Goal: Information Seeking & Learning: Learn about a topic

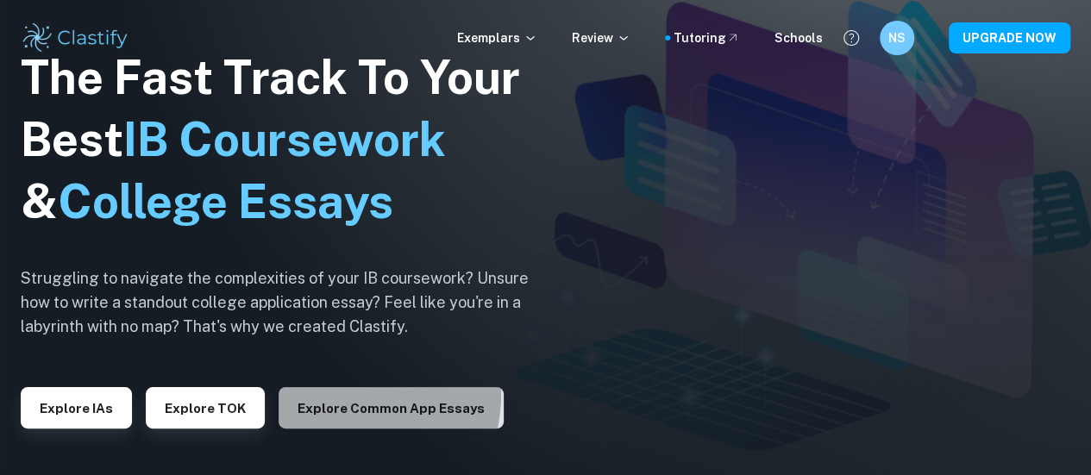
click at [333, 395] on button "Explore Common App essays" at bounding box center [391, 407] width 225 height 41
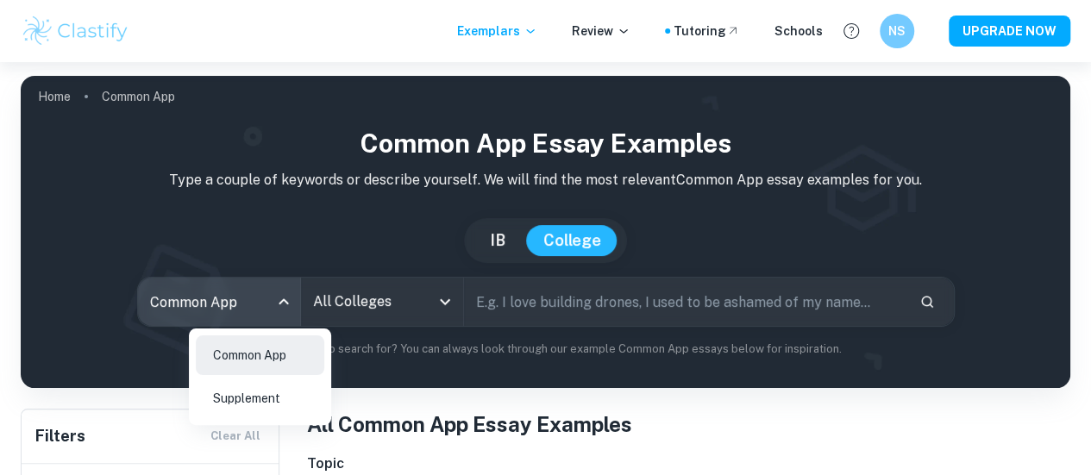
click at [311, 304] on body "We value your privacy We use cookies to enhance your browsing experience, serve…" at bounding box center [545, 299] width 1091 height 475
click at [293, 392] on li "Supplement" at bounding box center [260, 399] width 129 height 40
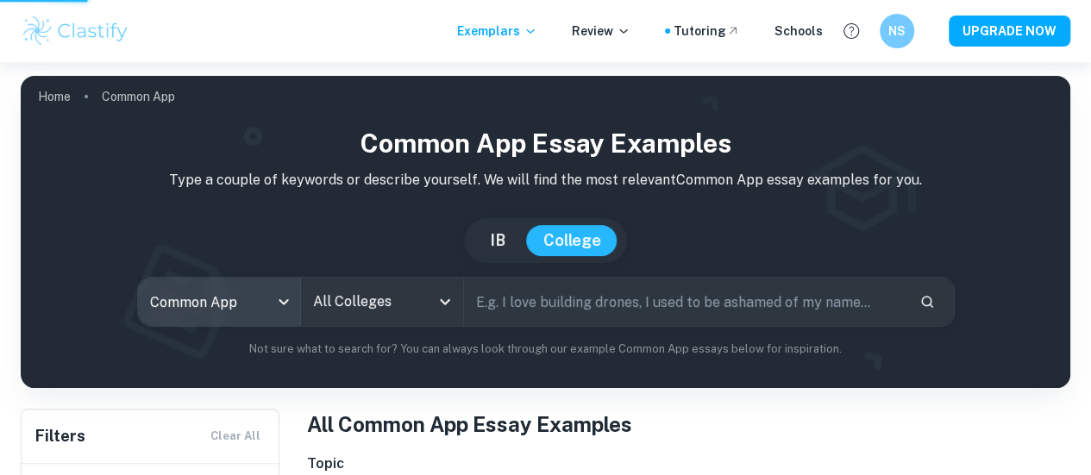
type input "supplement"
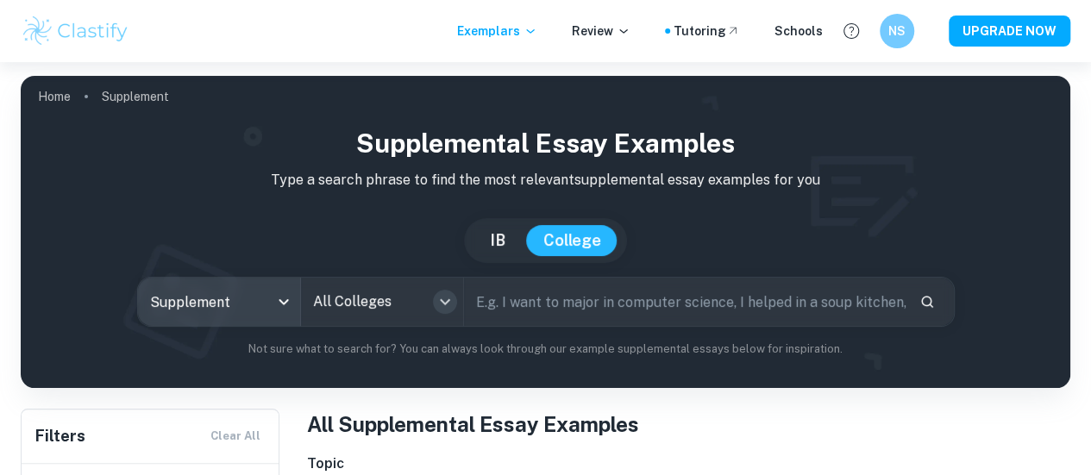
click at [445, 308] on icon "Open" at bounding box center [445, 302] width 21 height 21
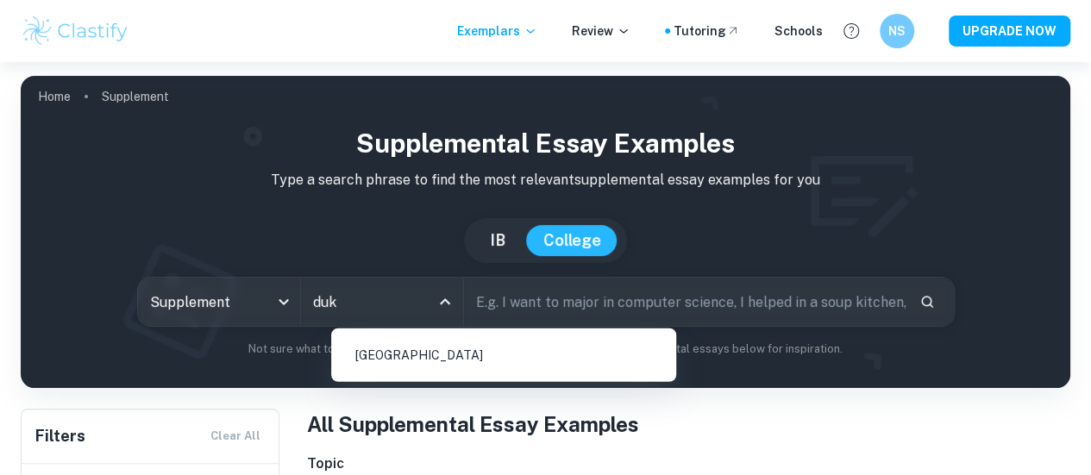
click at [443, 347] on li "[GEOGRAPHIC_DATA]" at bounding box center [503, 356] width 331 height 40
type input "duk"
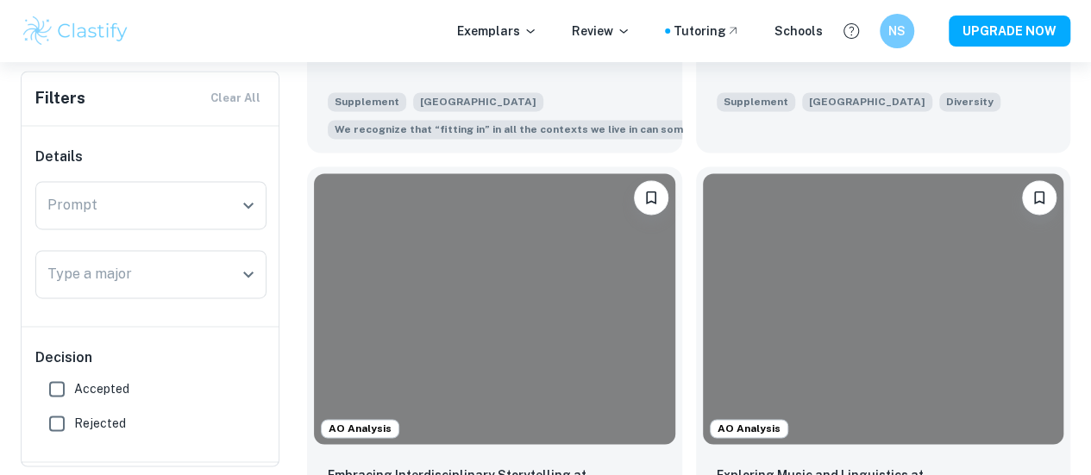
scroll to position [1180, 0]
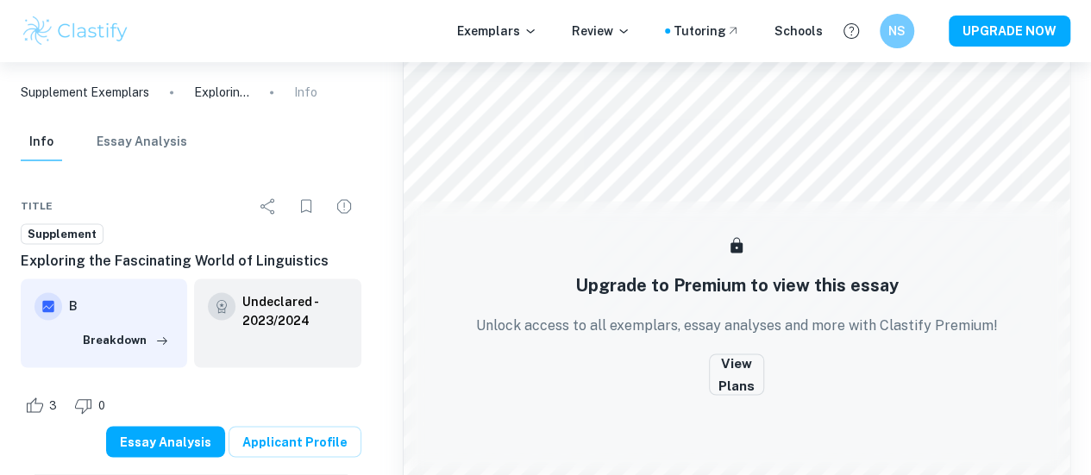
scroll to position [1394, 0]
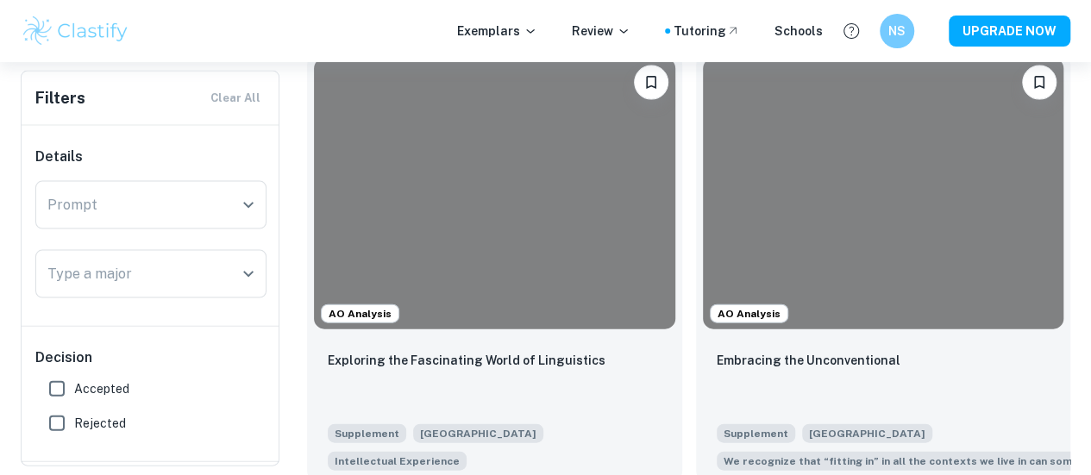
scroll to position [1743, 0]
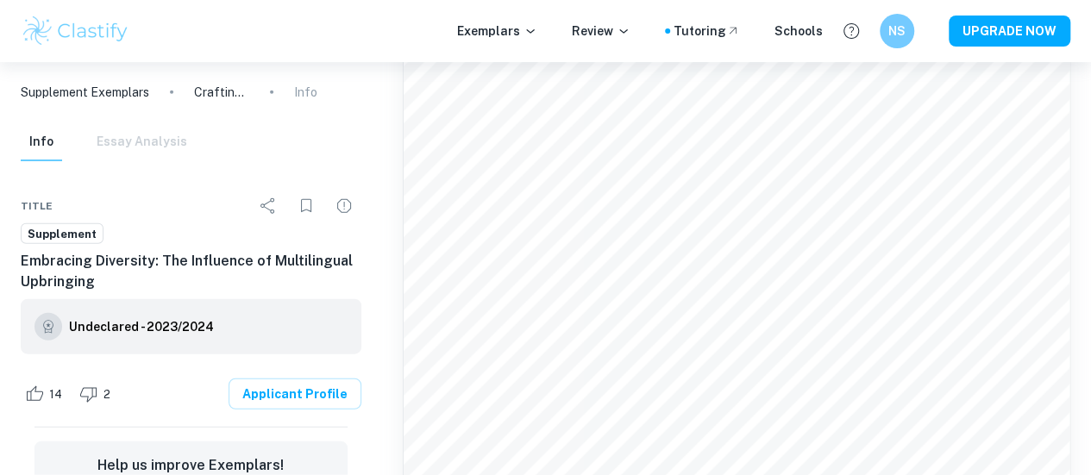
scroll to position [1963, 0]
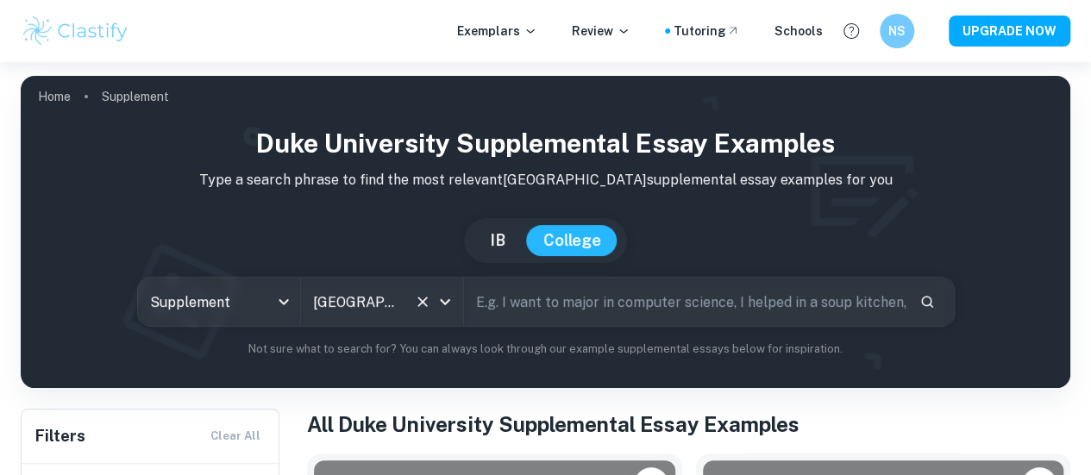
click at [374, 308] on input "[GEOGRAPHIC_DATA]" at bounding box center [358, 301] width 98 height 33
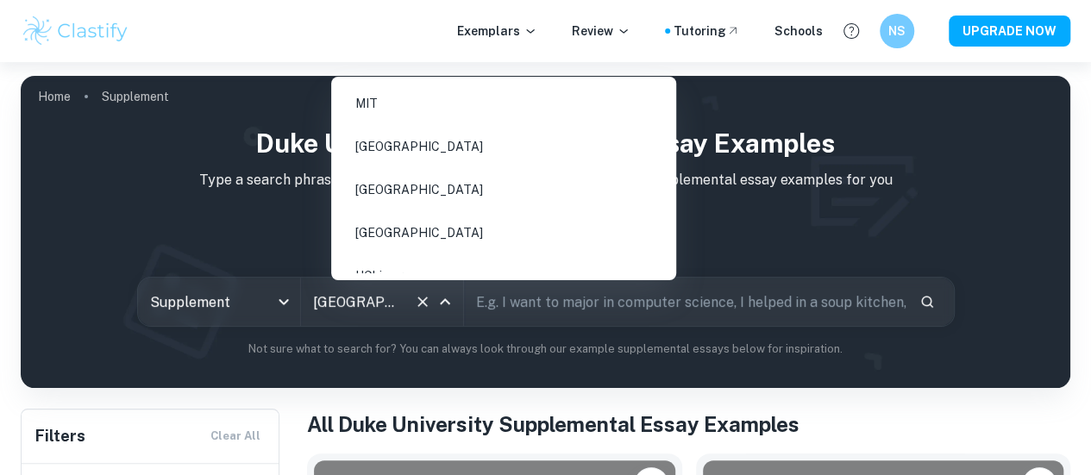
scroll to position [582, 0]
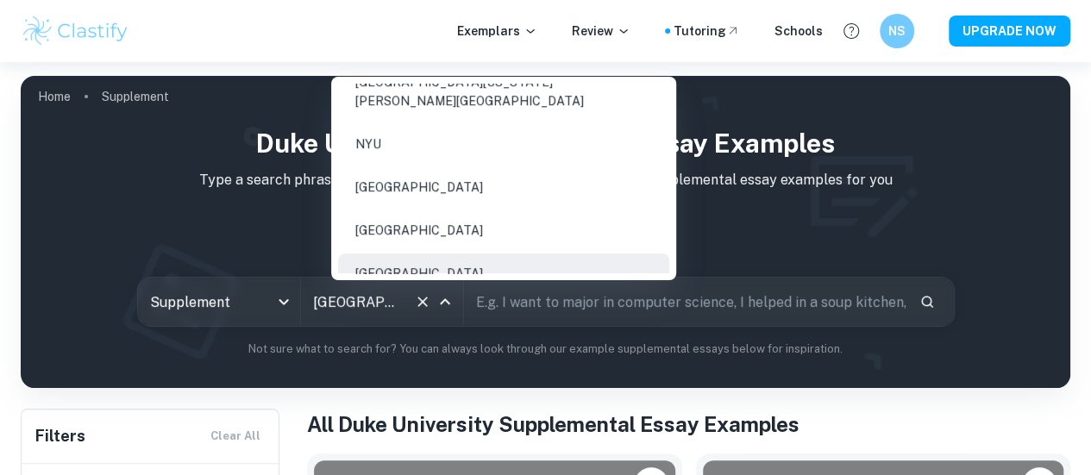
click at [393, 260] on li "[GEOGRAPHIC_DATA]" at bounding box center [503, 274] width 331 height 40
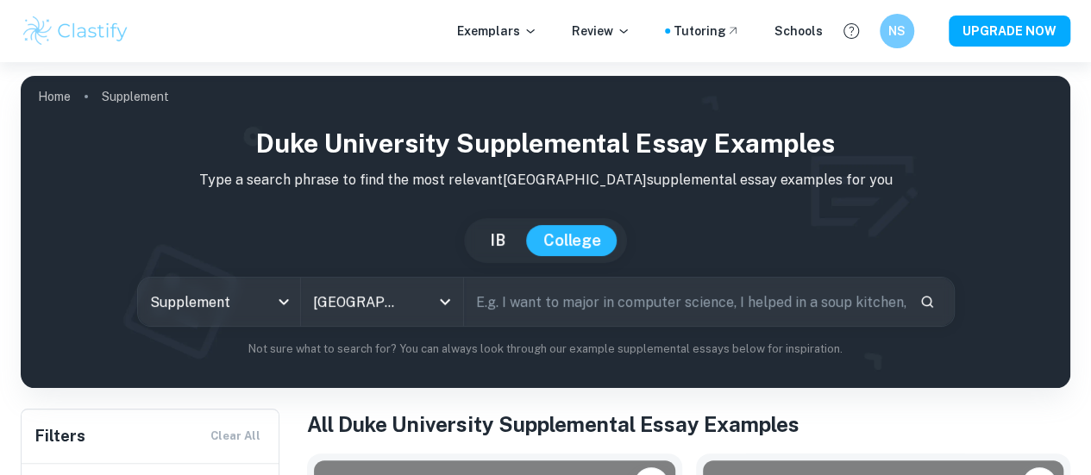
click at [393, 260] on div "[GEOGRAPHIC_DATA]" at bounding box center [546, 240] width 1022 height 45
click at [399, 306] on input "[GEOGRAPHIC_DATA]" at bounding box center [358, 301] width 98 height 33
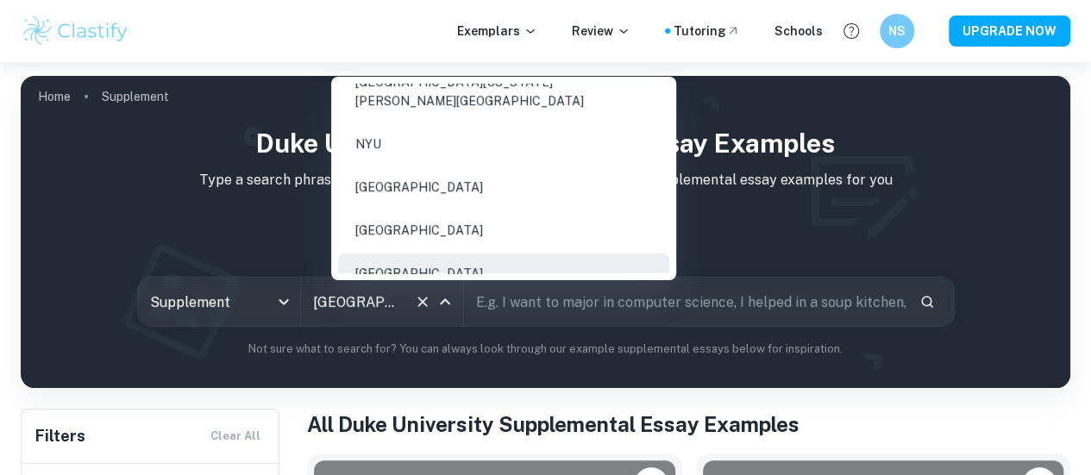
drag, startPoint x: 471, startPoint y: 256, endPoint x: 335, endPoint y: 254, distance: 136.3
click at [335, 254] on ul "MIT [GEOGRAPHIC_DATA] [GEOGRAPHIC_DATA] [GEOGRAPHIC_DATA] UChicago UPenn [GEOGR…" at bounding box center [503, 179] width 345 height 190
click at [358, 254] on li "[GEOGRAPHIC_DATA]" at bounding box center [503, 274] width 331 height 40
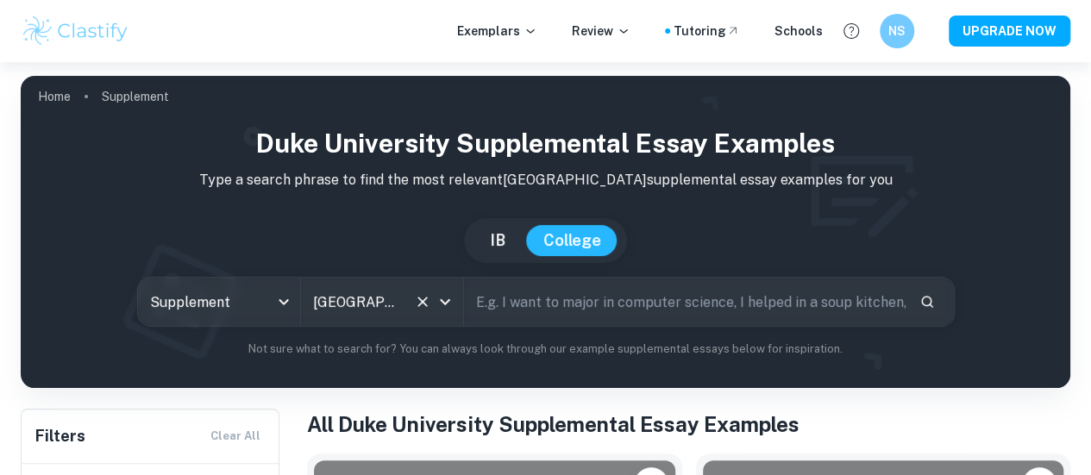
click at [391, 313] on input "[GEOGRAPHIC_DATA]" at bounding box center [358, 301] width 98 height 33
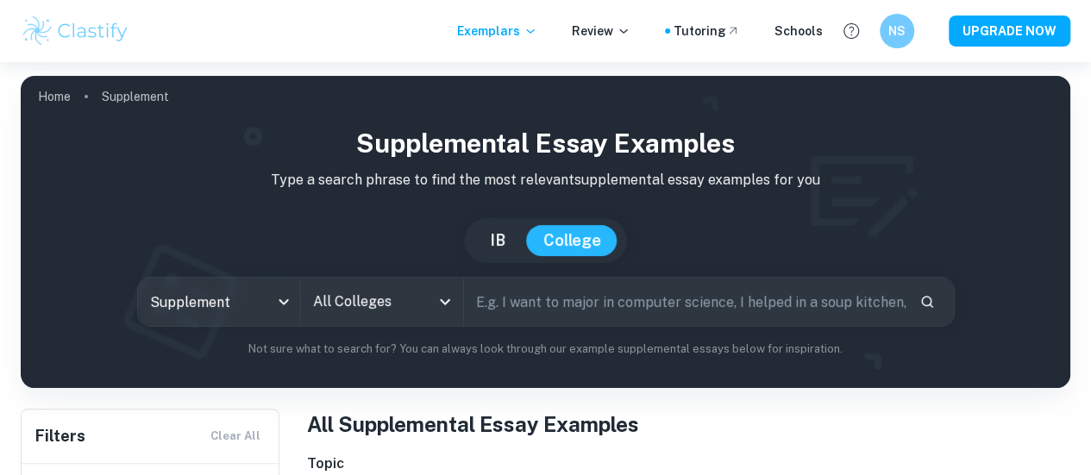
click at [411, 313] on input "All Colleges" at bounding box center [369, 301] width 121 height 33
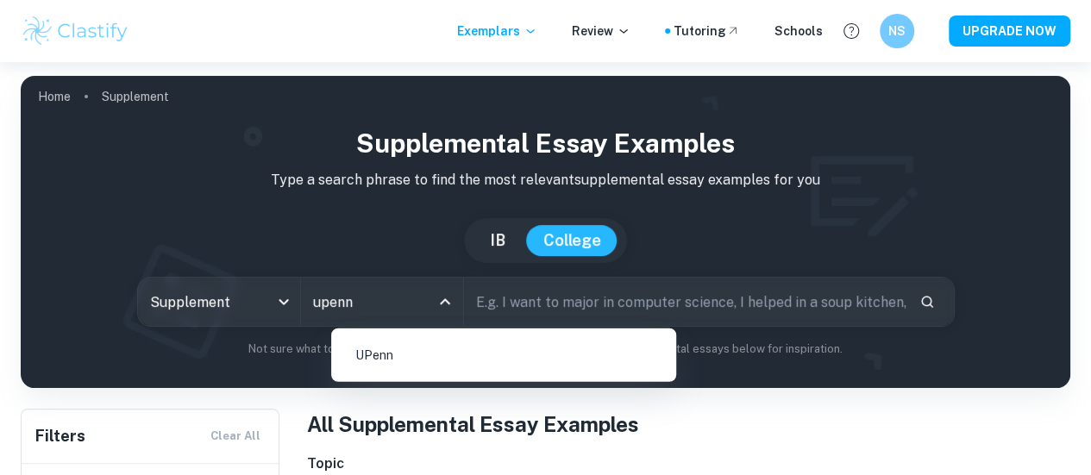
type input "upenn"
click at [355, 362] on li "UPenn" at bounding box center [503, 356] width 331 height 40
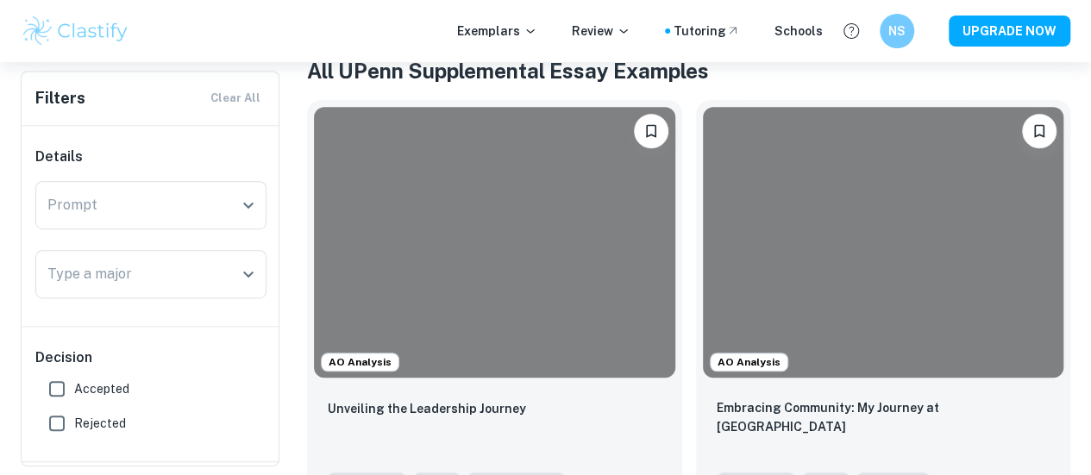
scroll to position [388, 0]
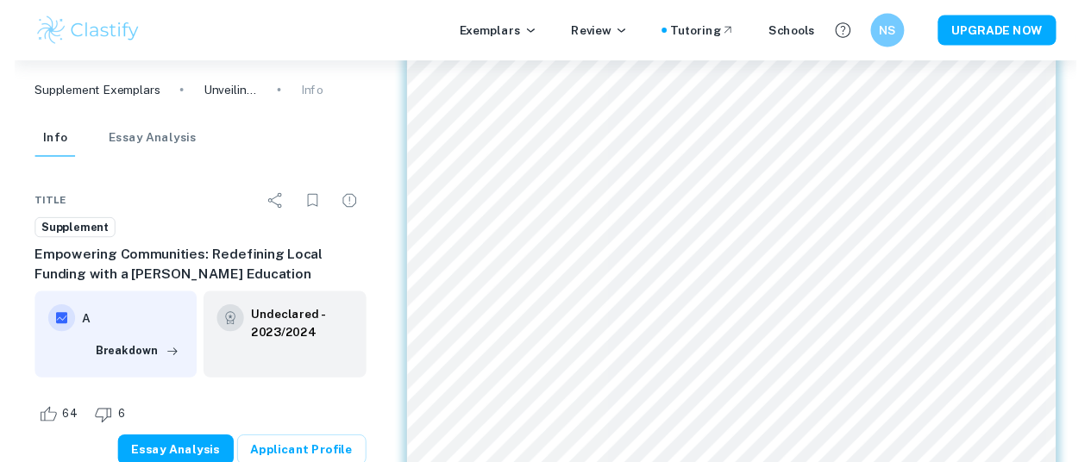
scroll to position [1506, 0]
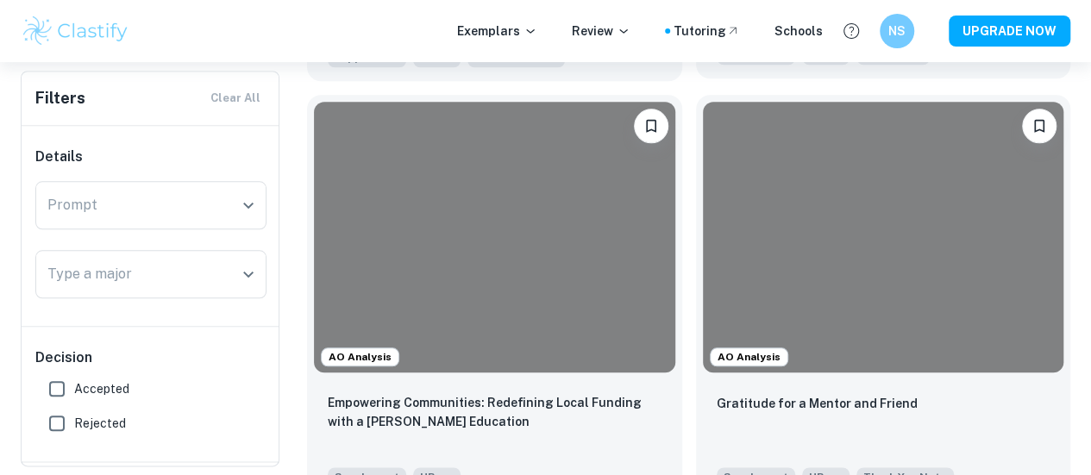
scroll to position [777, 0]
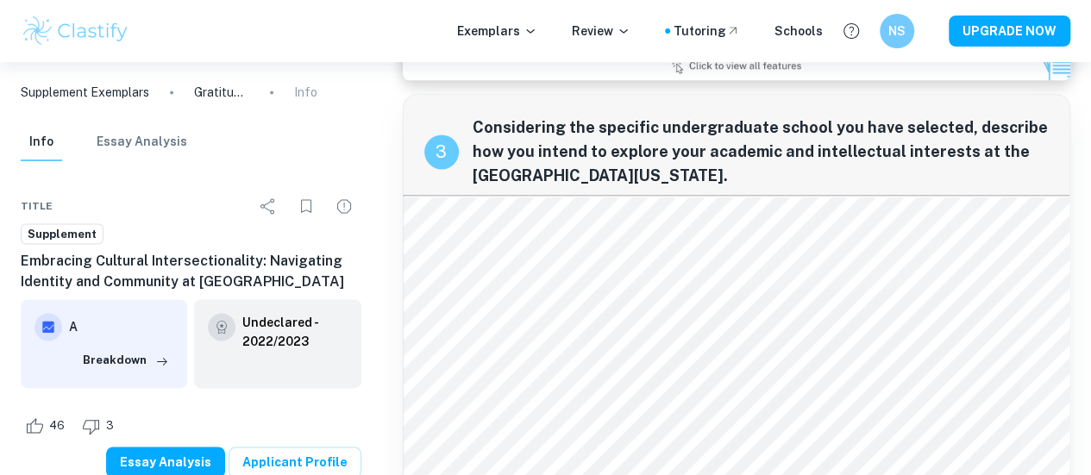
scroll to position [1135, 0]
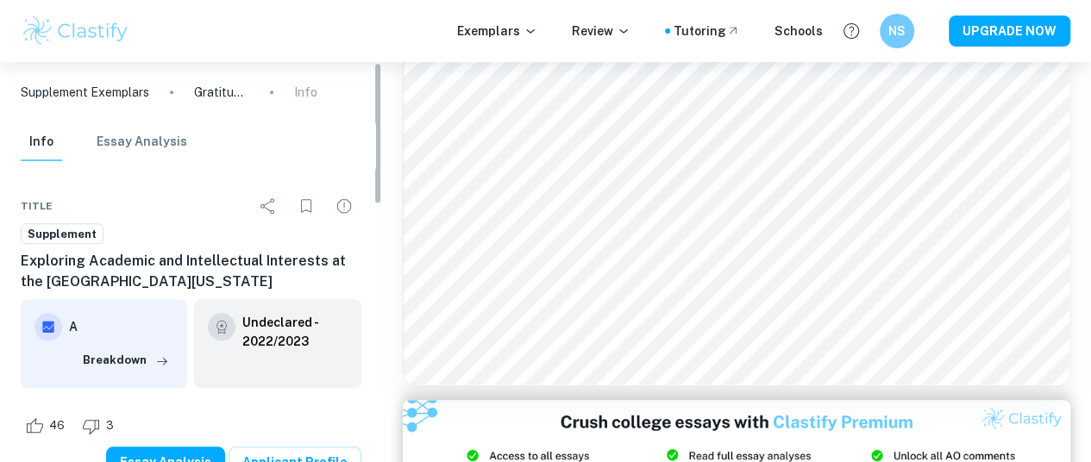
scroll to position [682, 0]
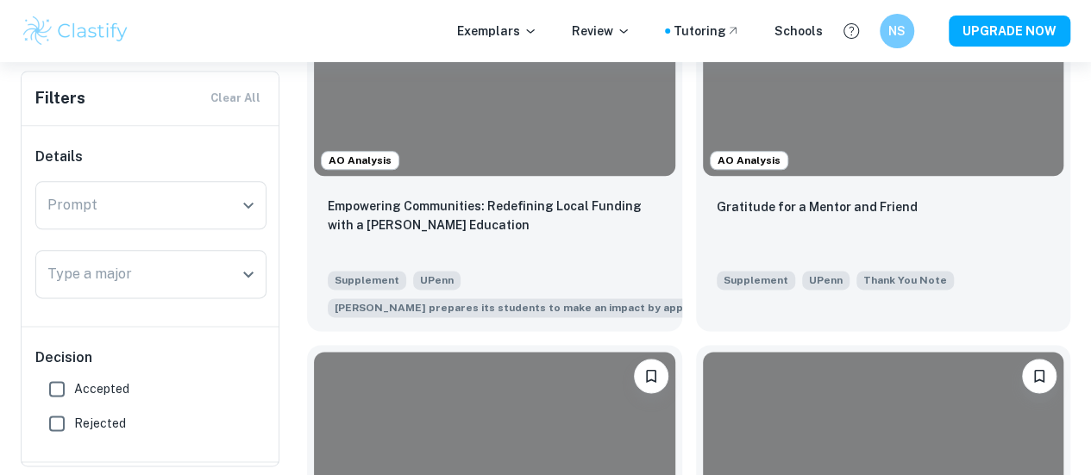
scroll to position [1001, 0]
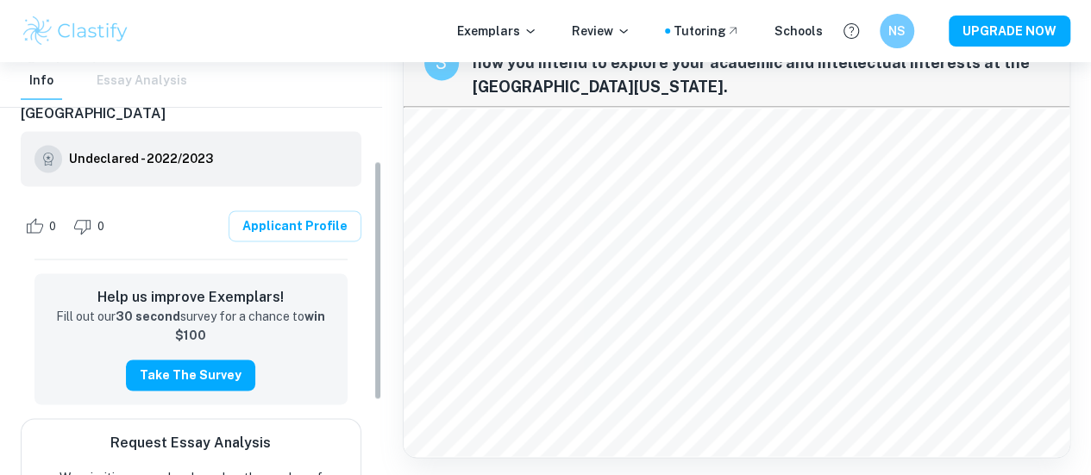
scroll to position [297, 0]
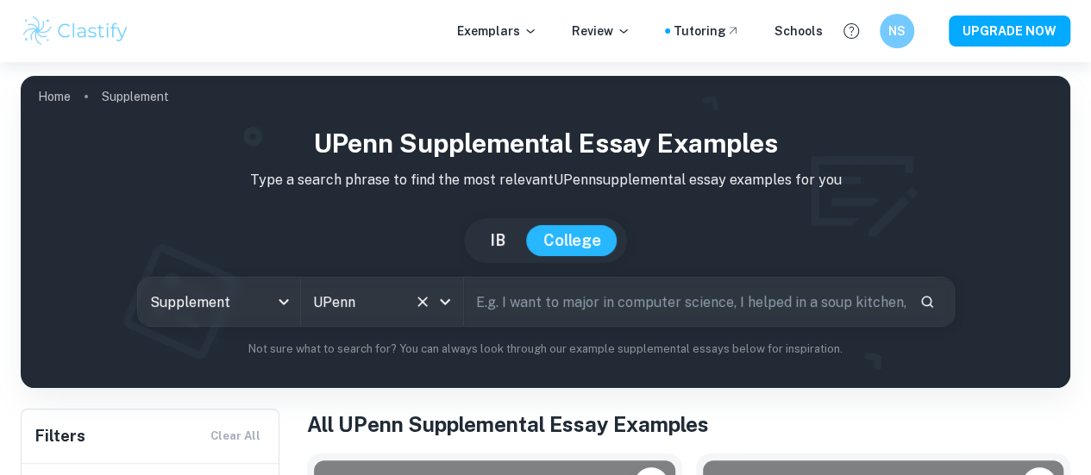
click at [444, 304] on icon "Open" at bounding box center [445, 302] width 21 height 21
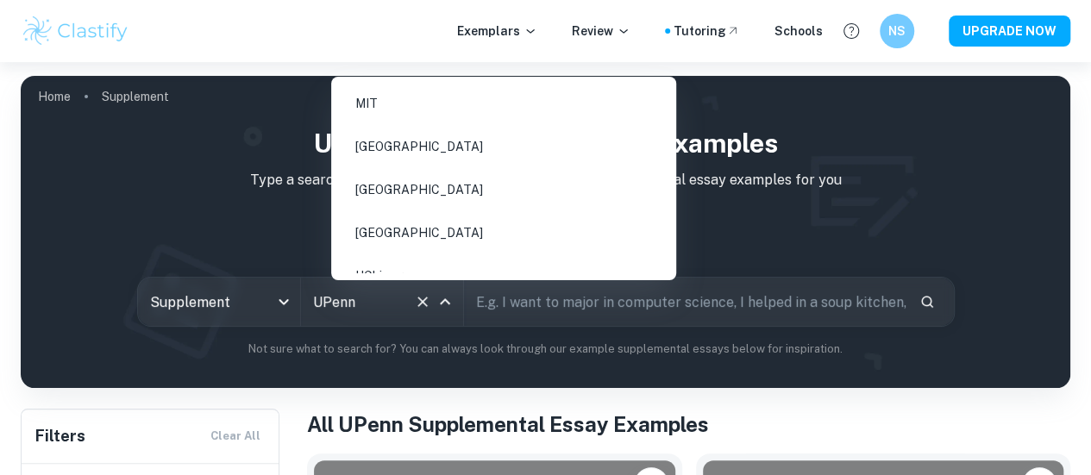
scroll to position [65, 0]
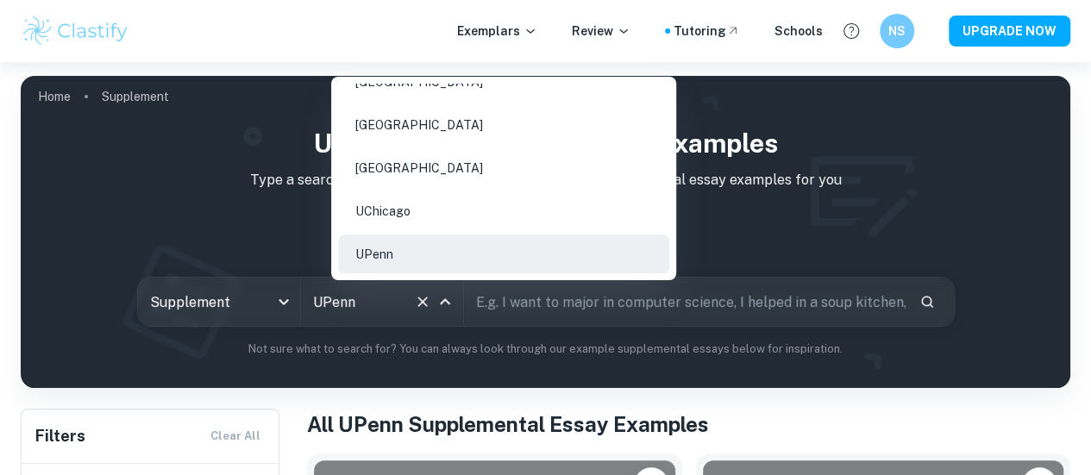
drag, startPoint x: 427, startPoint y: 263, endPoint x: 350, endPoint y: 242, distance: 79.5
click at [350, 242] on li "UPenn" at bounding box center [503, 255] width 331 height 40
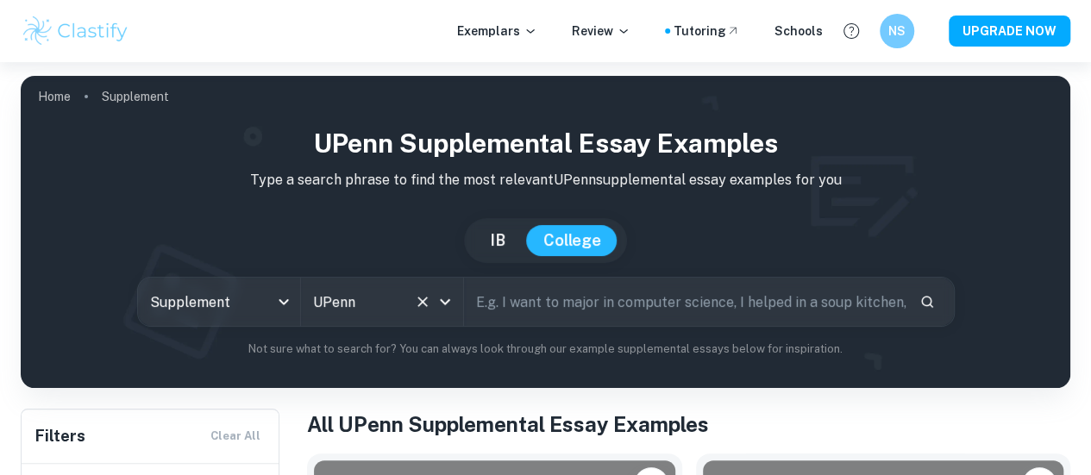
click at [378, 310] on input "UPenn" at bounding box center [358, 301] width 98 height 33
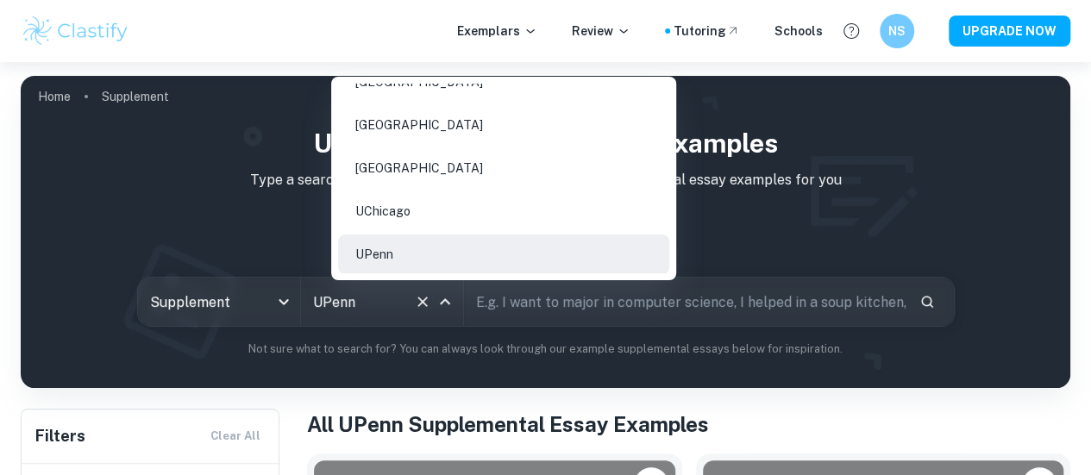
click at [428, 307] on icon "Clear" at bounding box center [422, 301] width 17 height 17
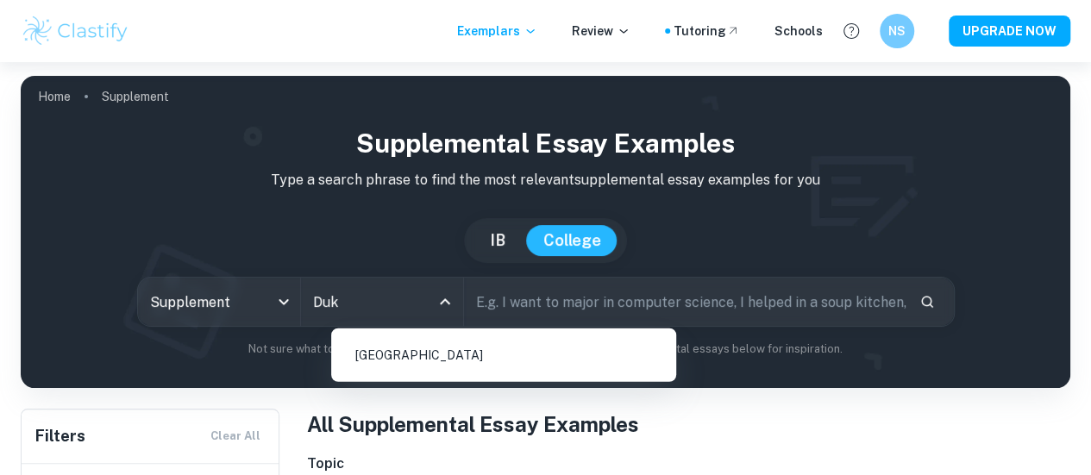
type input "Duke"
click at [442, 352] on li "[GEOGRAPHIC_DATA]" at bounding box center [503, 356] width 331 height 40
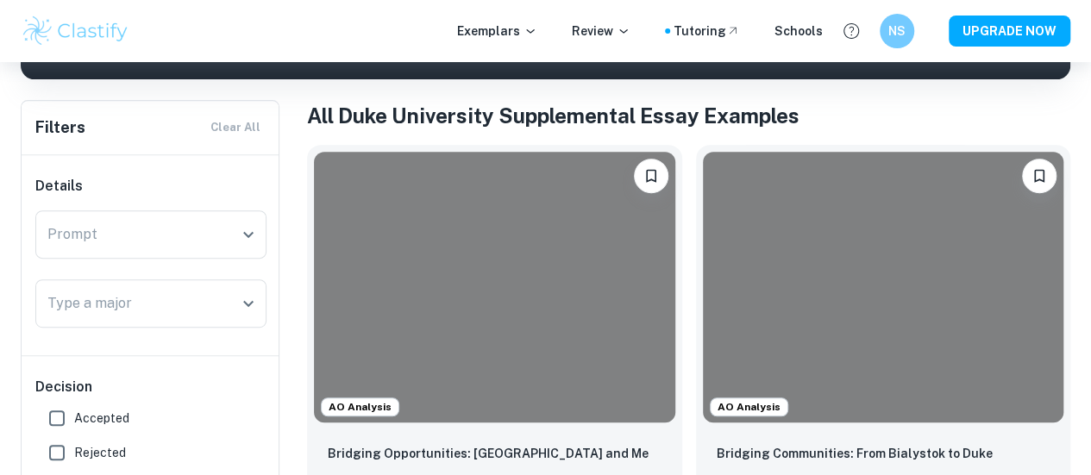
scroll to position [606, 0]
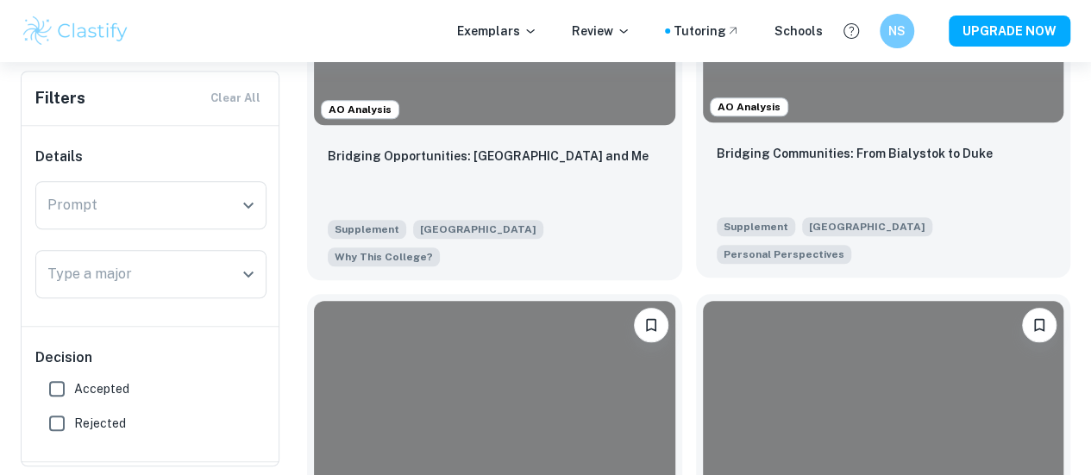
click at [696, 157] on div "Bridging Communities: From Bialystok to Duke Supplement Duke University Persona…" at bounding box center [883, 203] width 375 height 148
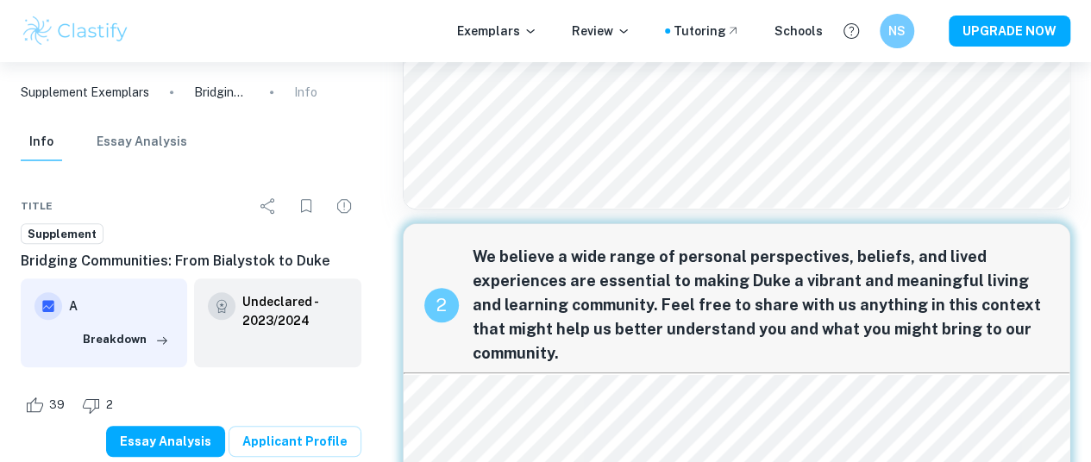
scroll to position [467, 0]
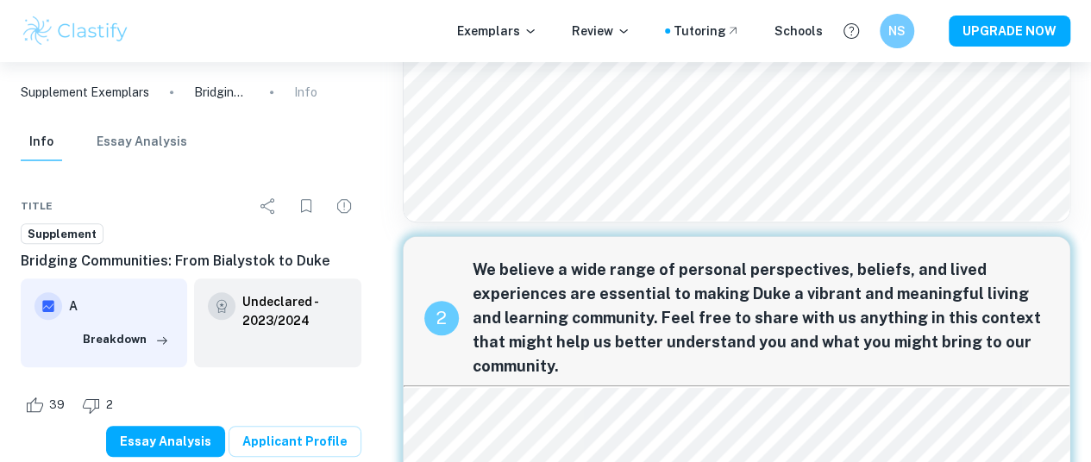
drag, startPoint x: 461, startPoint y: 262, endPoint x: 582, endPoint y: 353, distance: 151.6
click at [582, 353] on div "2 We believe a wide range of personal perspectives, beliefs, and lived experien…" at bounding box center [737, 311] width 666 height 148
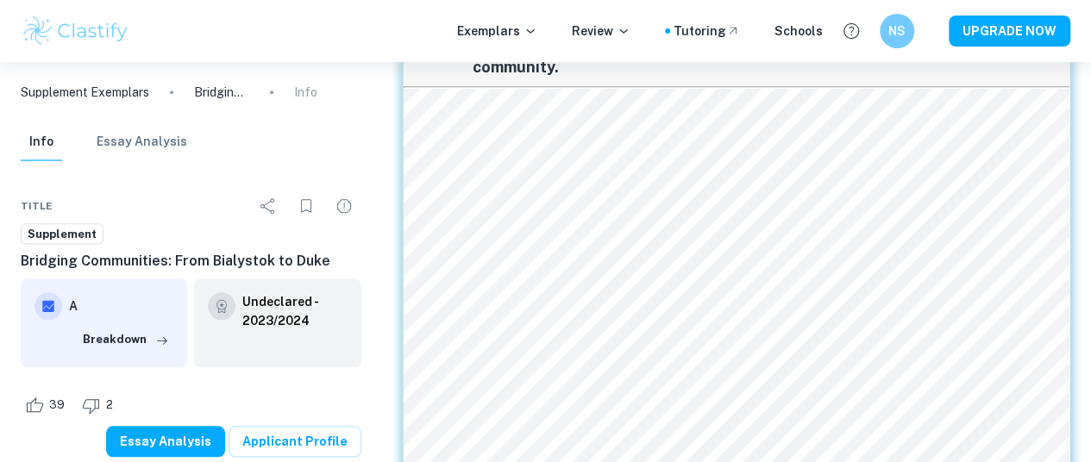
scroll to position [767, 0]
click at [483, 250] on div "2 We believe a wide range of personal perspectives, beliefs, and lived experien…" at bounding box center [737, 276] width 668 height 680
